Goal: Task Accomplishment & Management: Use online tool/utility

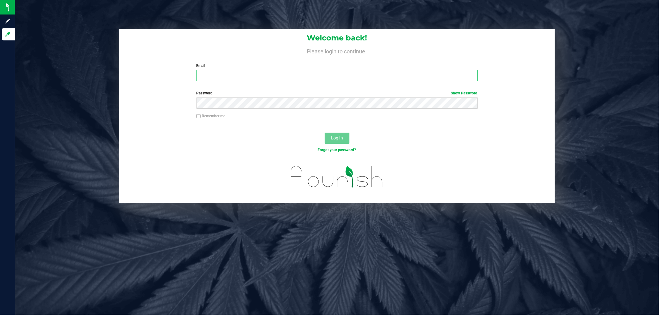
click at [215, 75] on input "Email" at bounding box center [336, 75] width 281 height 11
type input "[EMAIL_ADDRESS][DOMAIN_NAME]"
click at [325, 133] on button "Log In" at bounding box center [337, 138] width 25 height 11
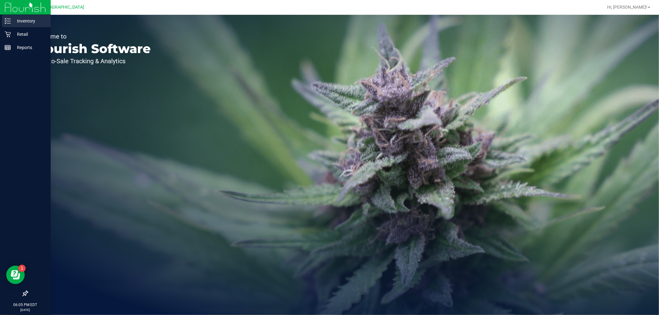
click at [10, 22] on icon at bounding box center [8, 21] width 6 height 6
